Goal: Information Seeking & Learning: Learn about a topic

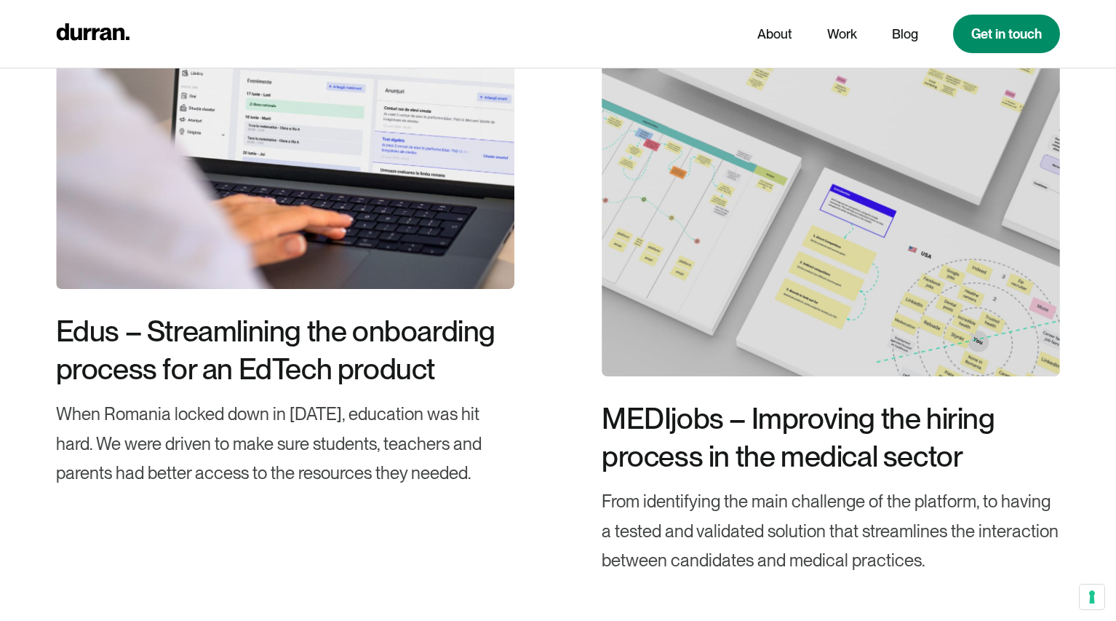
scroll to position [4542, 0]
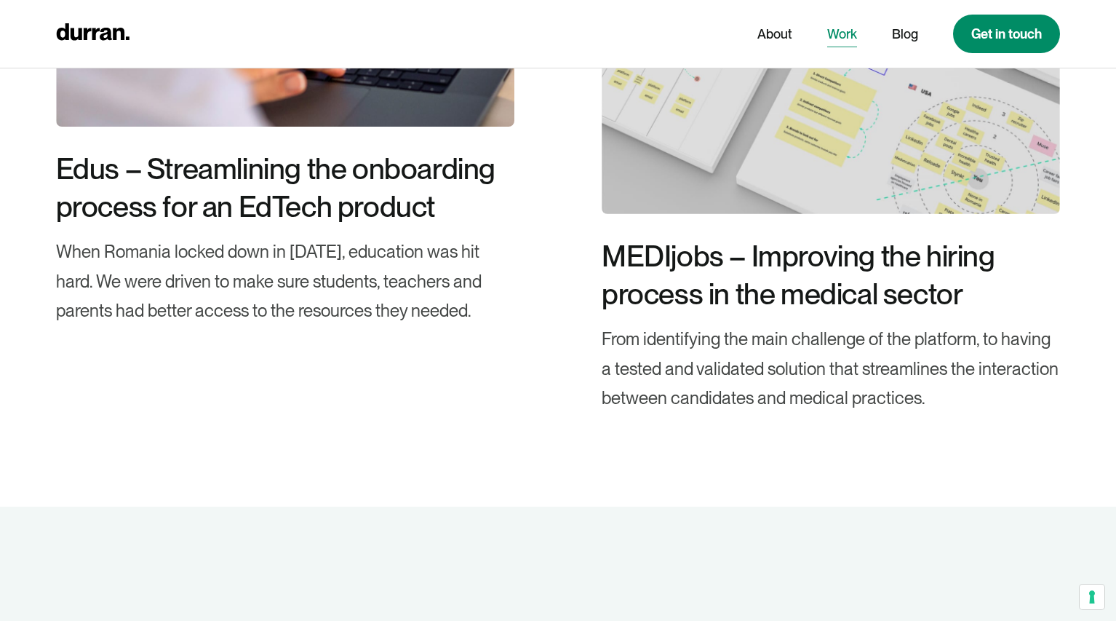
click at [836, 36] on link "Work" at bounding box center [842, 34] width 30 height 28
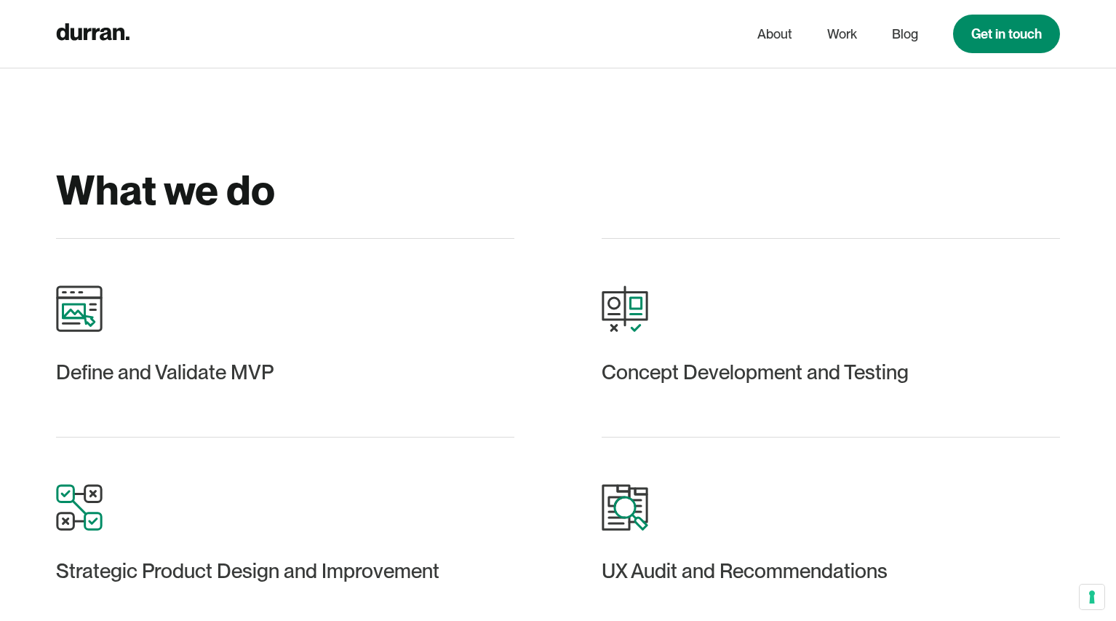
scroll to position [2887, 0]
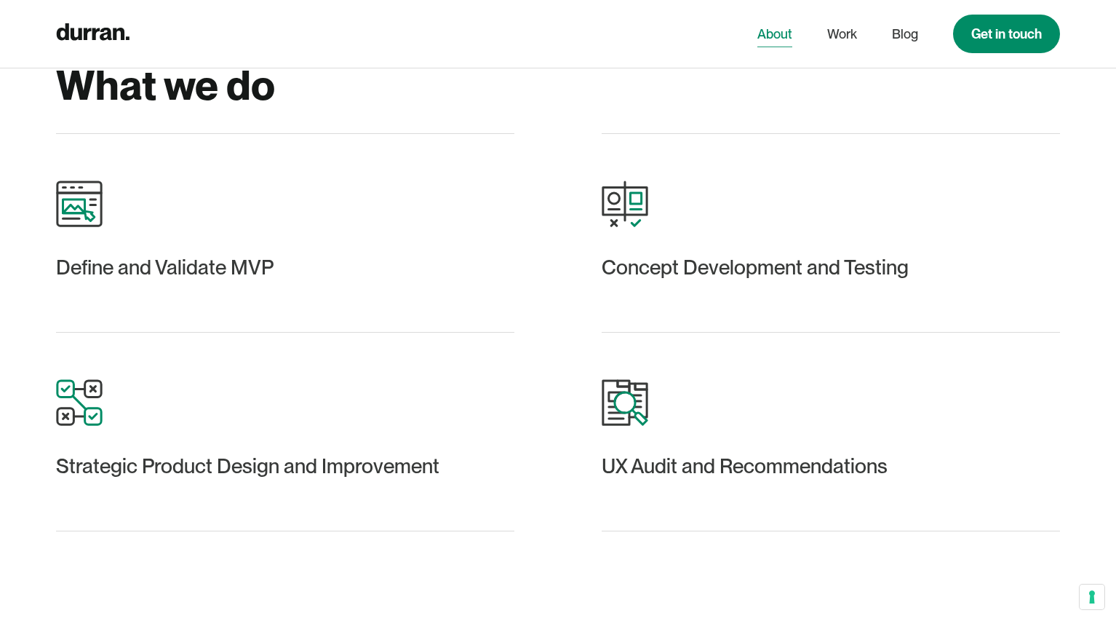
click at [768, 35] on link "About" at bounding box center [775, 34] width 35 height 28
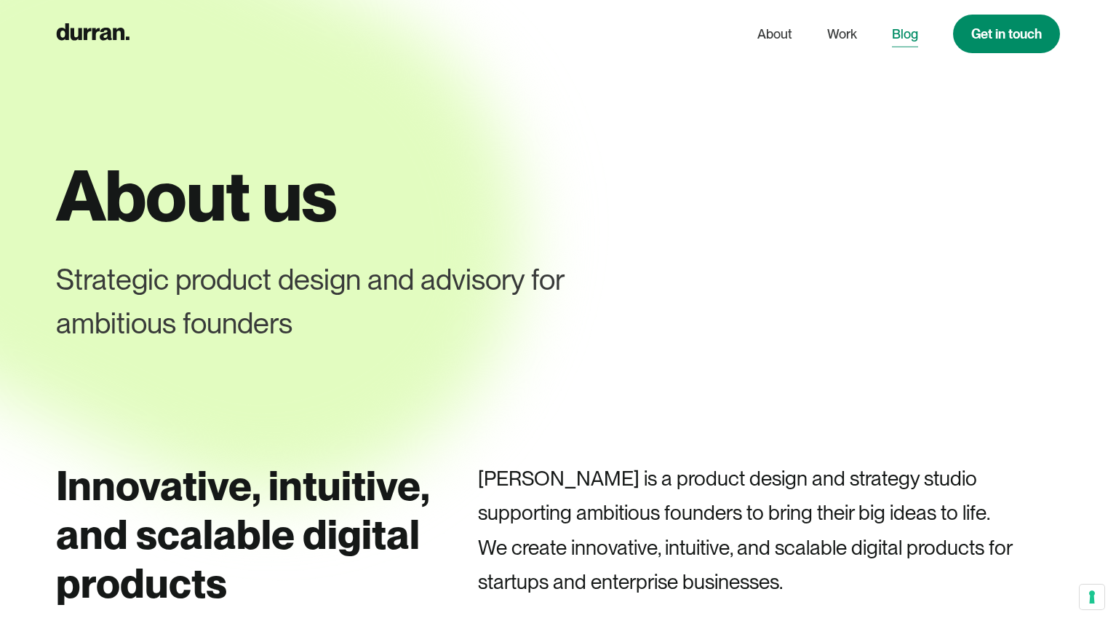
click at [905, 38] on link "Blog" at bounding box center [905, 34] width 26 height 28
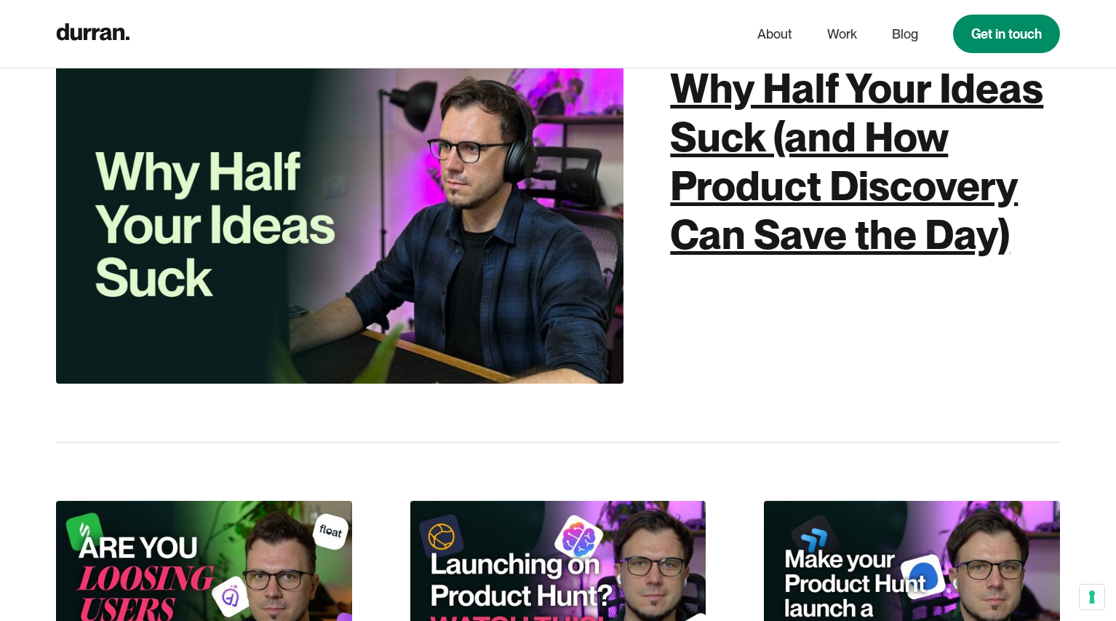
scroll to position [210, 0]
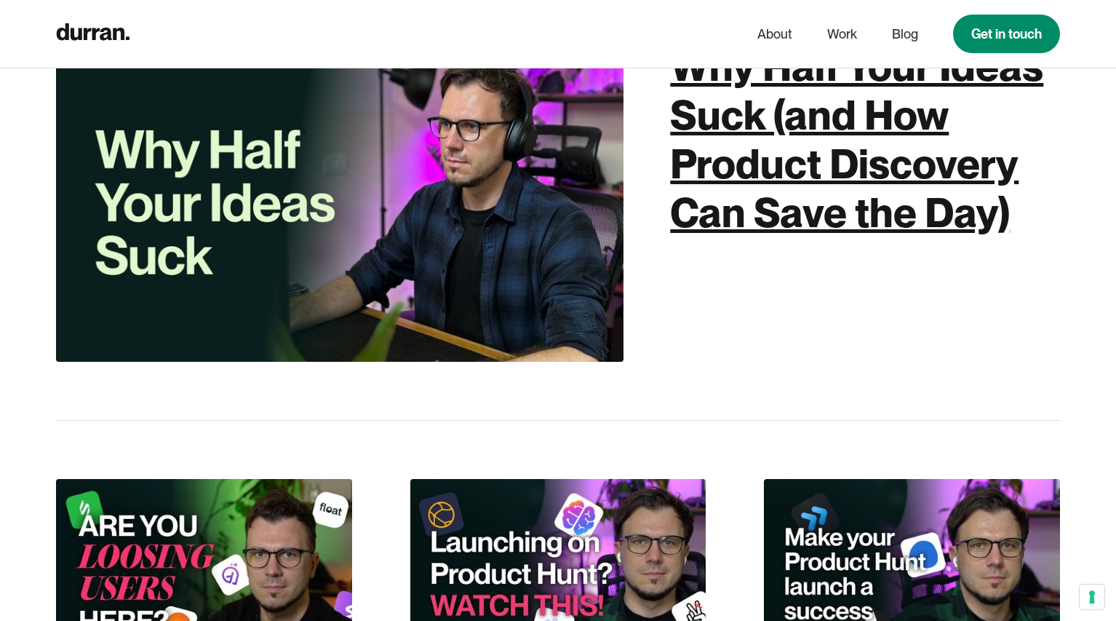
click at [875, 223] on div "Why Half Your Ideas Suck (and How Product Discovery Can Save the Day)" at bounding box center [865, 140] width 390 height 196
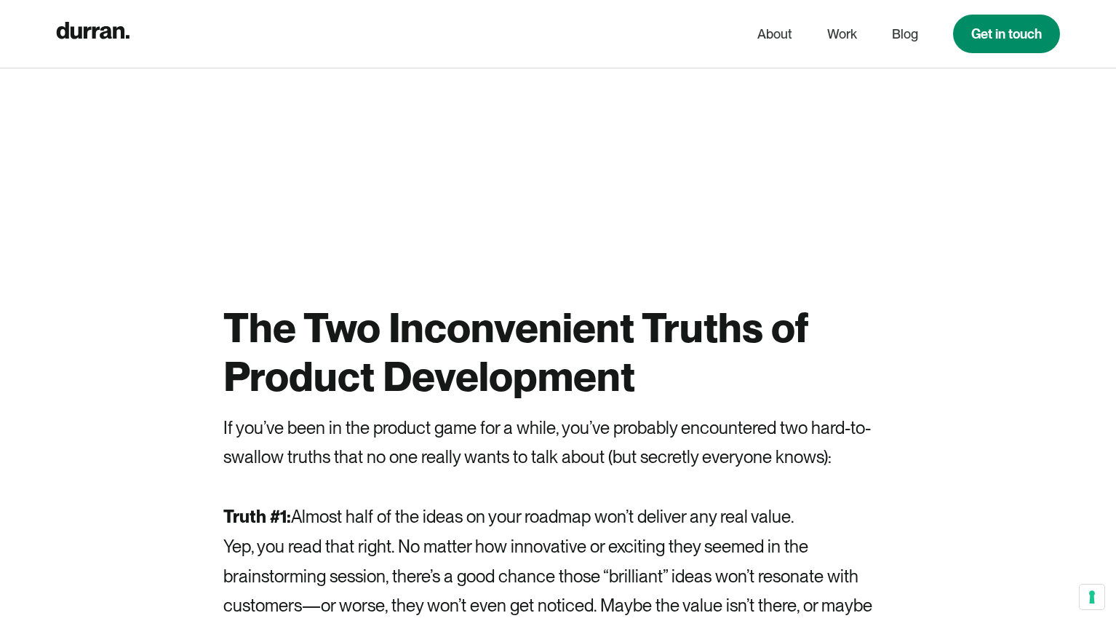
scroll to position [1273, 0]
